Goal: Information Seeking & Learning: Learn about a topic

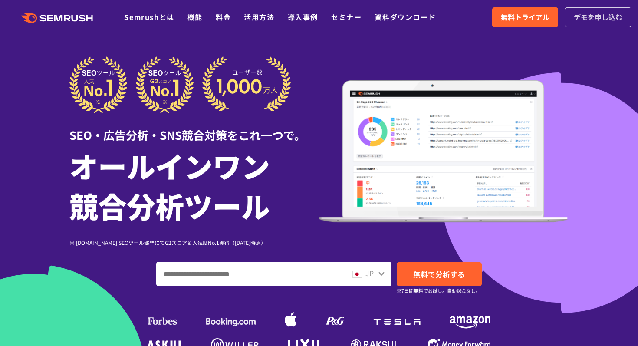
click at [605, 16] on span "デモを申し込む" at bounding box center [597, 17] width 49 height 11
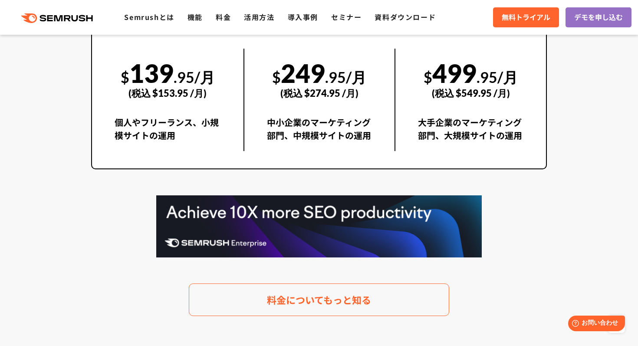
scroll to position [1669, 0]
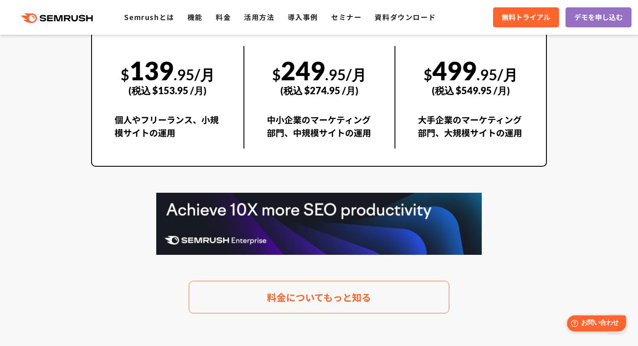
click at [590, 319] on span "お問い合わせ" at bounding box center [600, 323] width 38 height 8
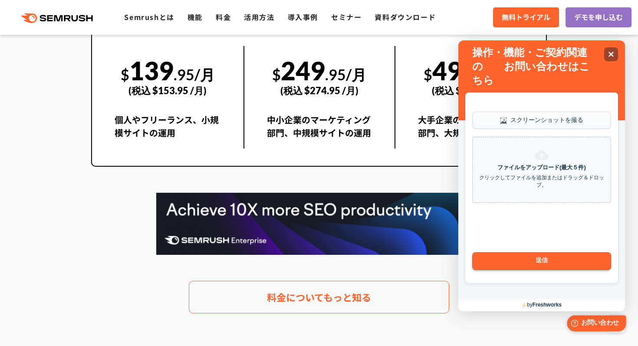
scroll to position [0, 0]
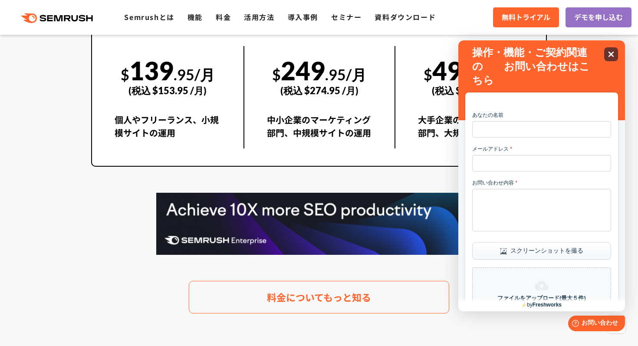
click at [608, 54] on icon "Close" at bounding box center [610, 54] width 7 height 7
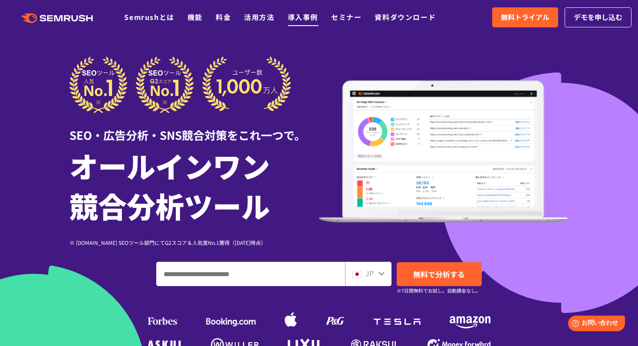
click at [303, 19] on link "導入事例" at bounding box center [303, 17] width 30 height 10
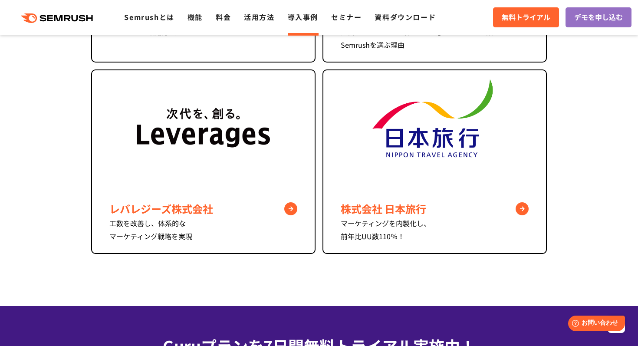
scroll to position [742, 0]
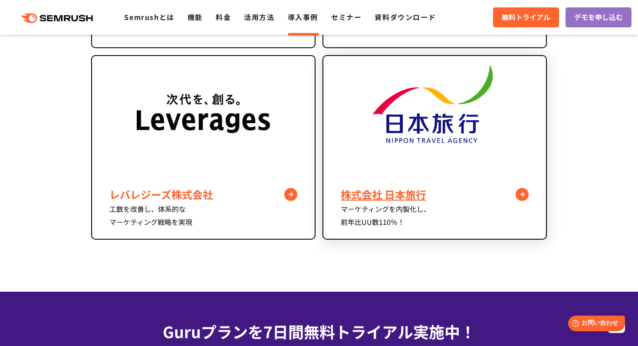
click at [434, 124] on img at bounding box center [435, 116] width 134 height 120
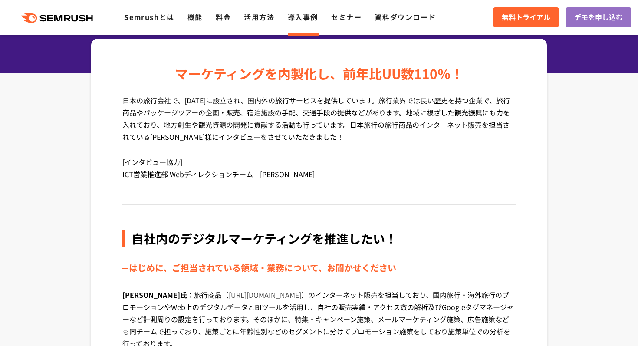
scroll to position [23, 0]
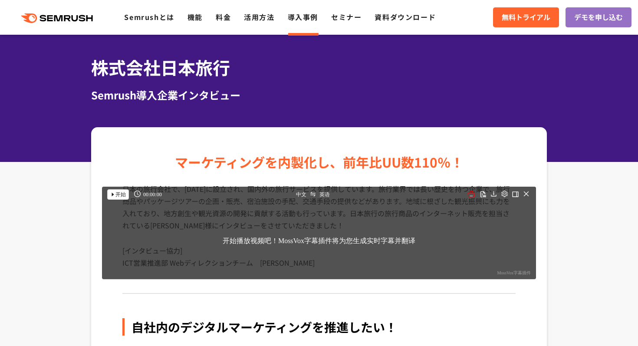
click at [127, 197] on button "开始" at bounding box center [118, 194] width 22 height 10
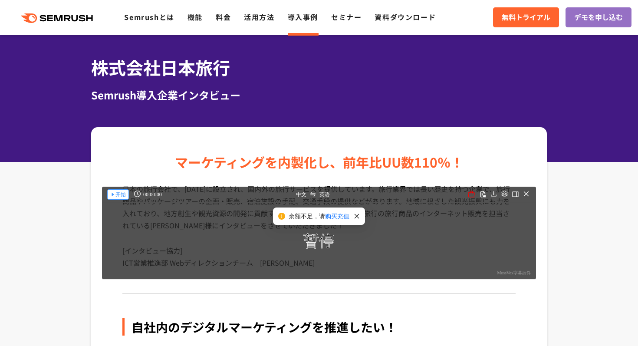
click at [117, 195] on span "开始" at bounding box center [120, 194] width 10 height 7
click at [356, 213] on span "余额不足，请 购买充值" at bounding box center [323, 216] width 71 height 10
click at [526, 194] on icon "close" at bounding box center [526, 193] width 5 height 5
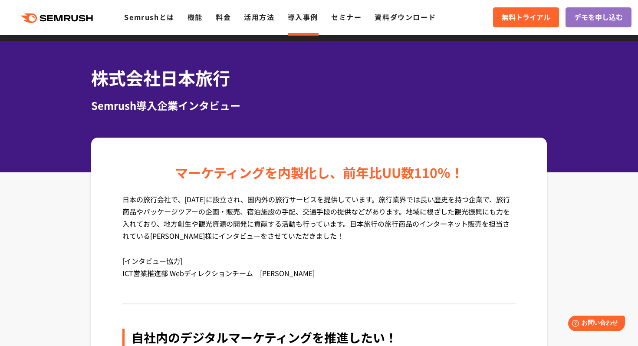
scroll to position [0, 0]
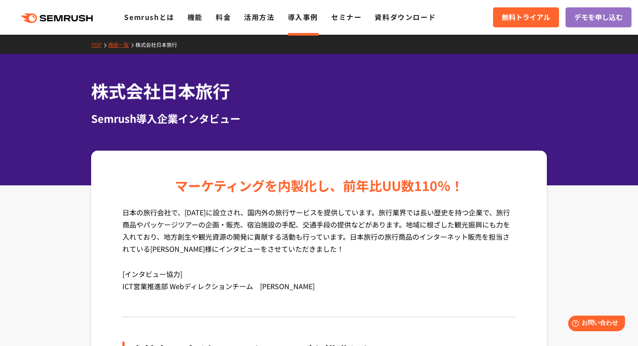
click at [407, 138] on div "株式会社日本旅行 Semrush導入企業インタビュー" at bounding box center [319, 119] width 638 height 131
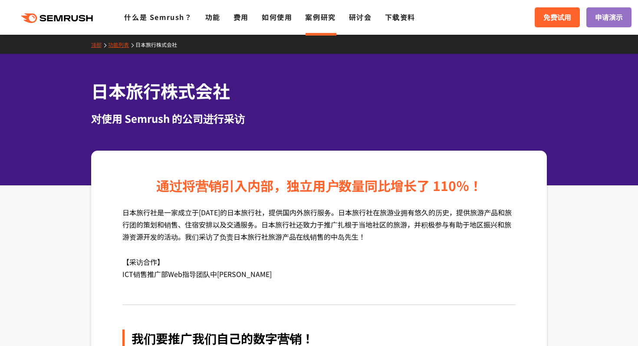
scroll to position [8, 0]
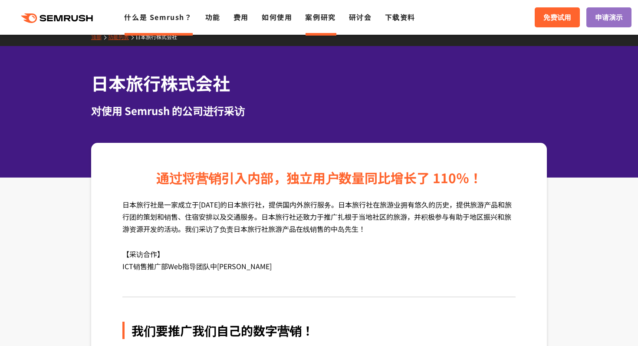
click at [158, 16] on font "什么是 Semrush？" at bounding box center [158, 17] width 68 height 10
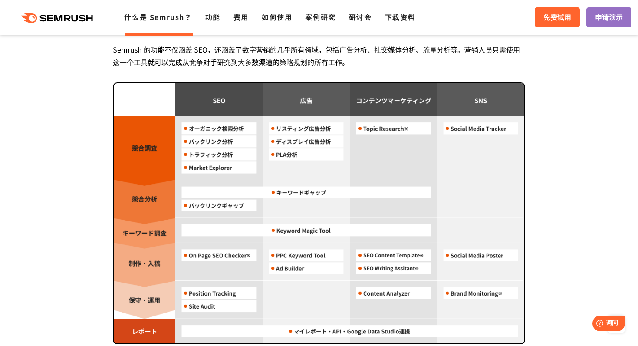
scroll to position [761, 0]
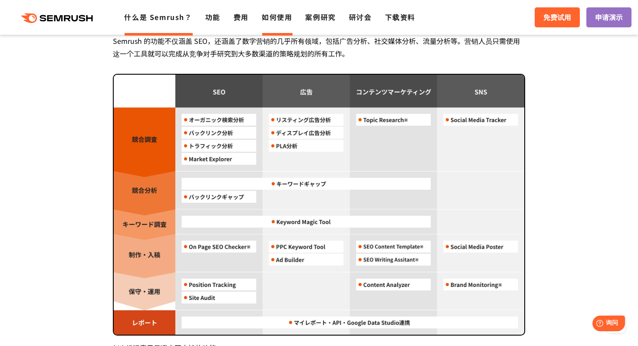
click at [278, 16] on font "如何使用" at bounding box center [277, 17] width 30 height 10
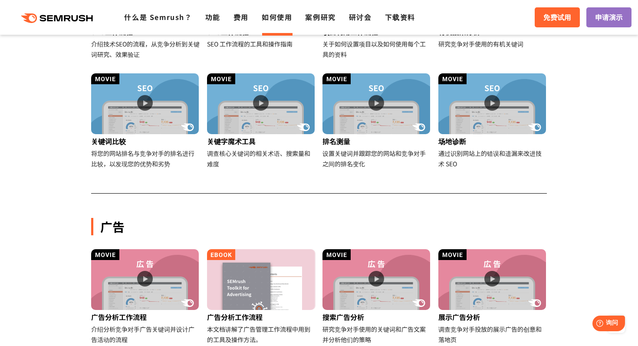
scroll to position [314, 0]
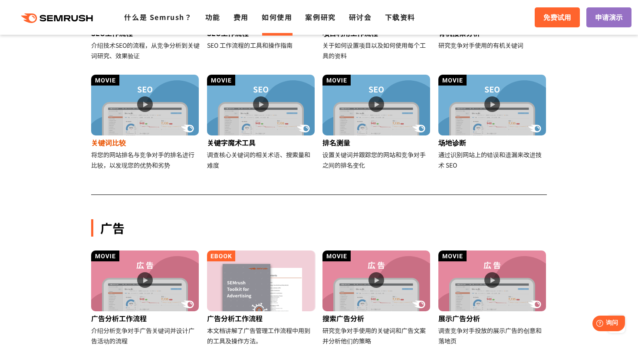
click at [141, 105] on img at bounding box center [145, 105] width 108 height 61
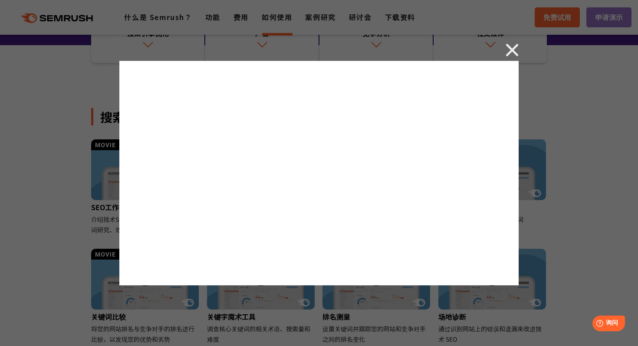
scroll to position [138, 0]
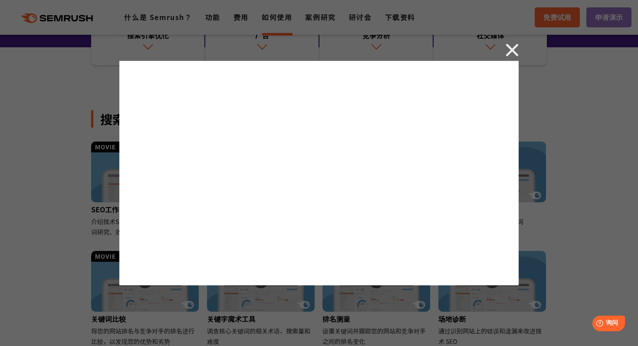
click at [510, 46] on img at bounding box center [511, 49] width 13 height 13
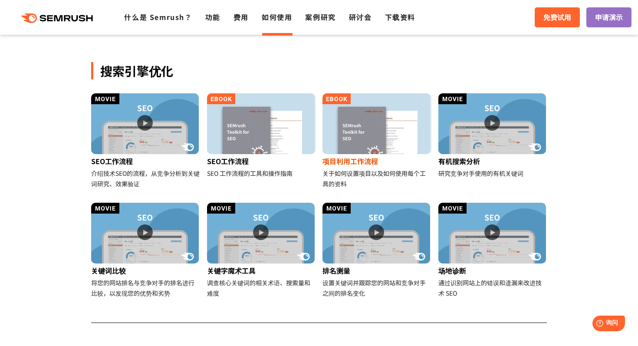
scroll to position [187, 0]
